Goal: Complete application form

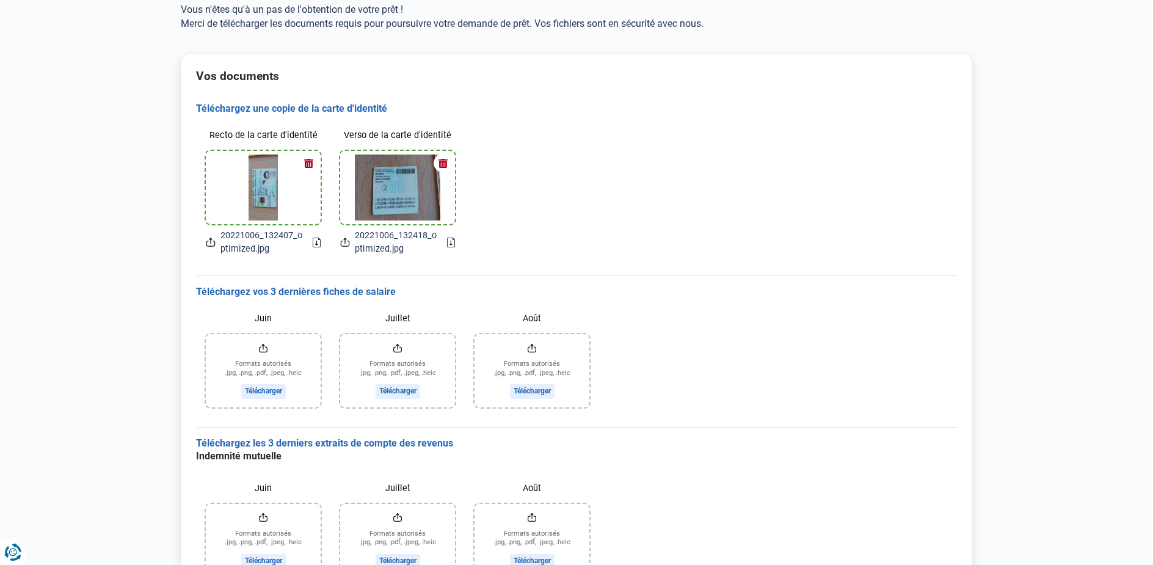
scroll to position [89, 0]
click at [262, 388] on input "Juin" at bounding box center [263, 369] width 115 height 73
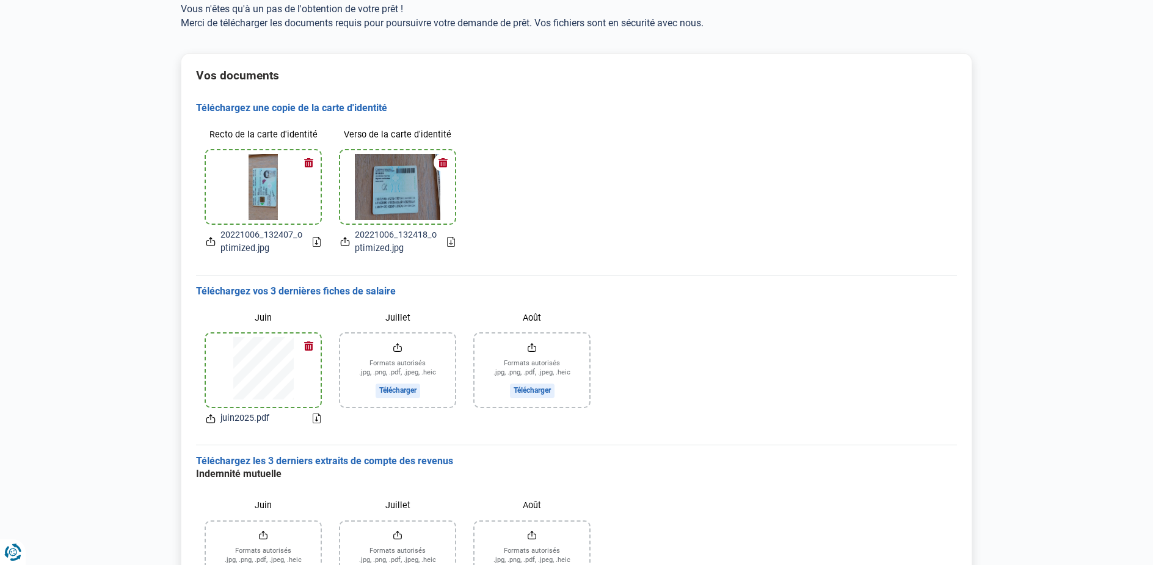
click at [418, 387] on input "Juillet" at bounding box center [397, 369] width 115 height 73
click at [517, 392] on input "Août" at bounding box center [531, 369] width 115 height 73
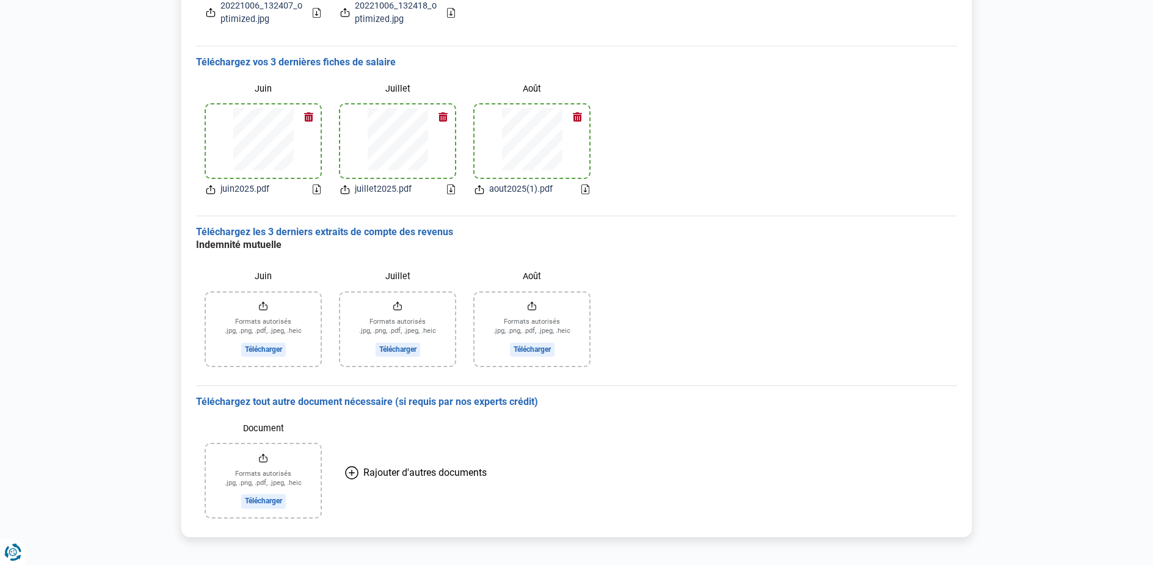
scroll to position [332, 0]
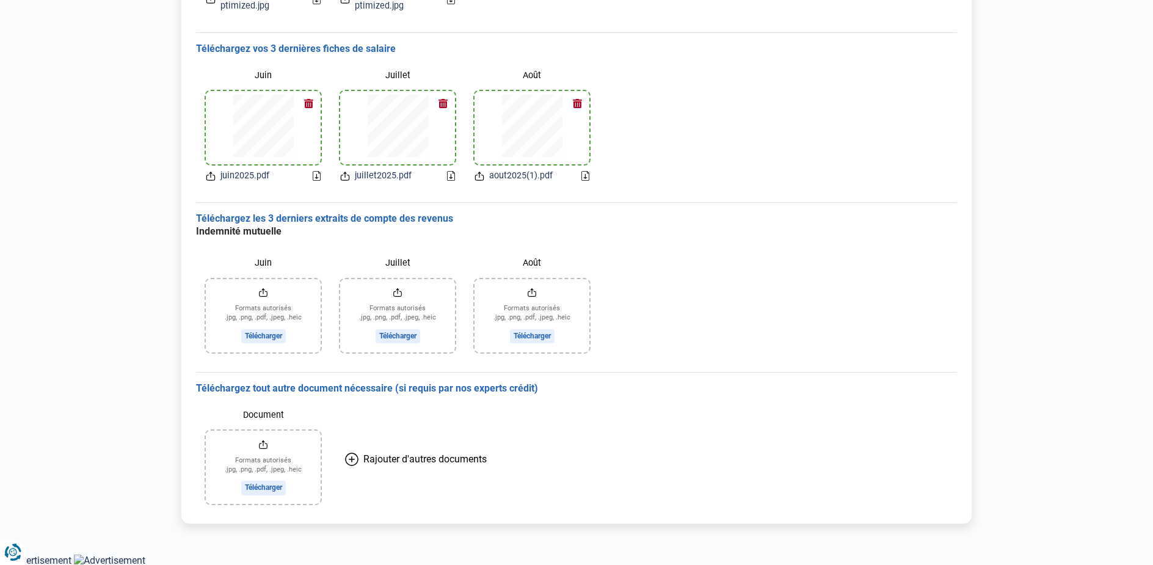
click at [253, 316] on input "Juin" at bounding box center [263, 315] width 115 height 73
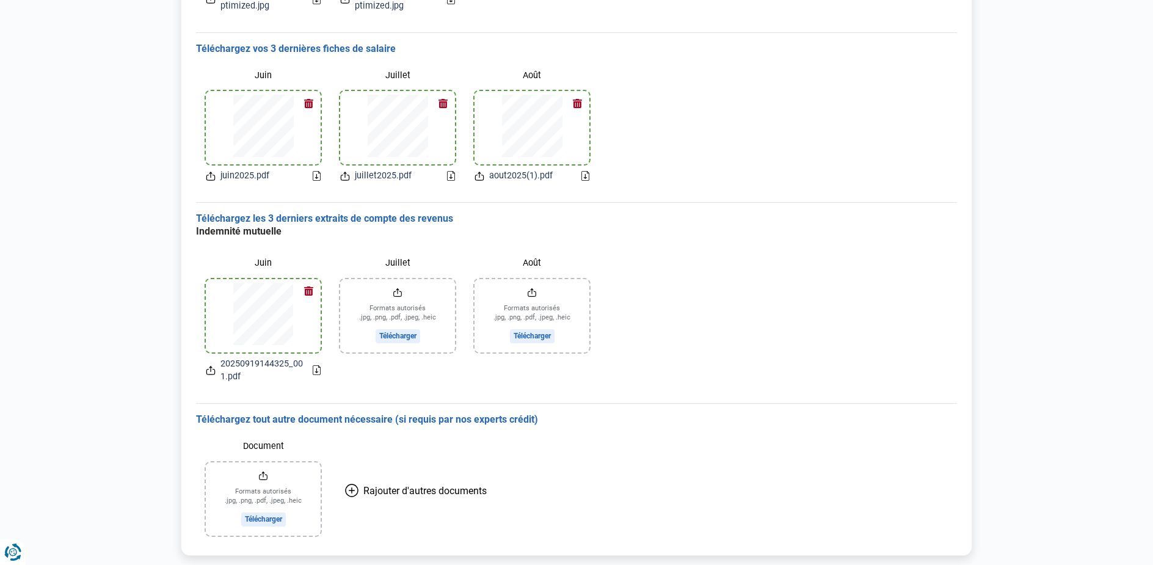
click at [489, 261] on label "Août" at bounding box center [531, 263] width 115 height 21
click at [489, 279] on input "Août" at bounding box center [531, 315] width 115 height 73
click at [393, 332] on input "Juillet" at bounding box center [397, 315] width 115 height 73
click at [528, 325] on input "Août" at bounding box center [531, 315] width 115 height 73
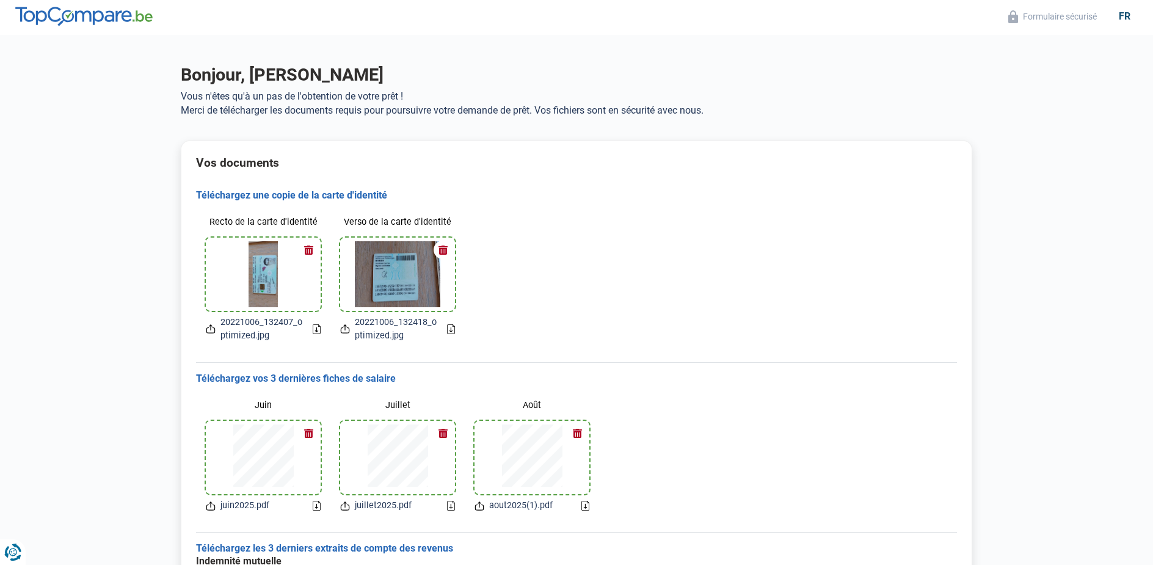
scroll to position [0, 0]
